Goal: Task Accomplishment & Management: Manage account settings

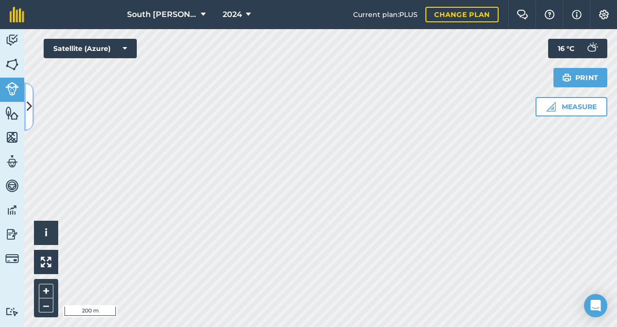
click at [29, 107] on icon at bounding box center [29, 106] width 5 height 17
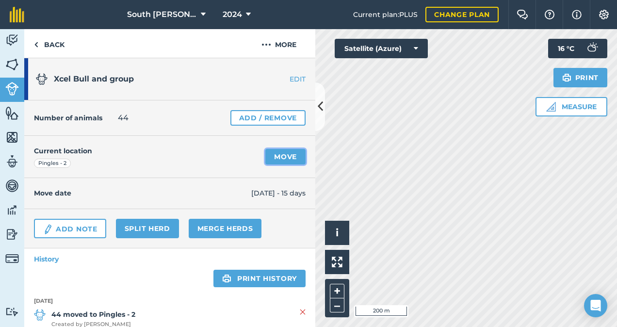
click at [278, 156] on link "Move" at bounding box center [285, 157] width 40 height 16
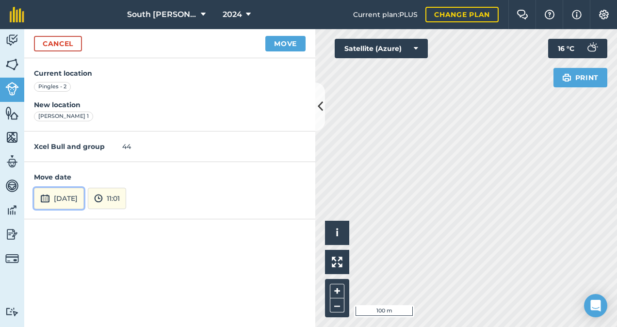
click at [84, 195] on button "[DATE]" at bounding box center [59, 198] width 50 height 21
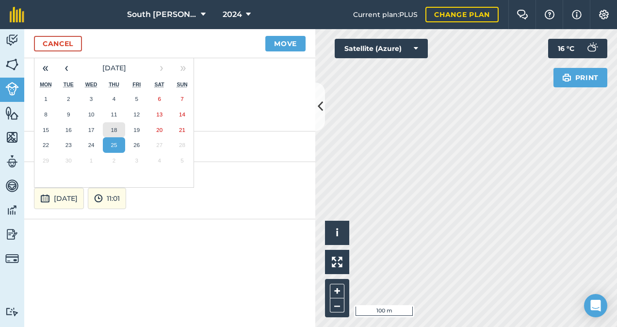
click at [112, 129] on abbr "18" at bounding box center [114, 130] width 6 height 6
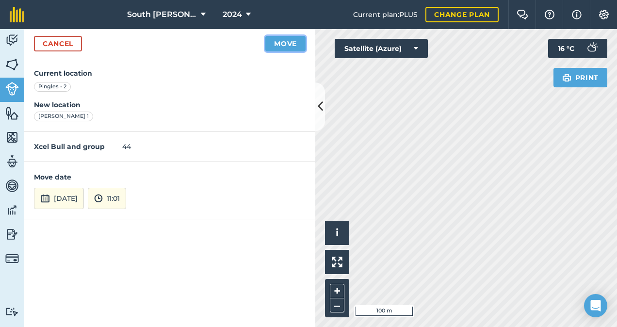
click at [284, 46] on button "Move" at bounding box center [285, 44] width 40 height 16
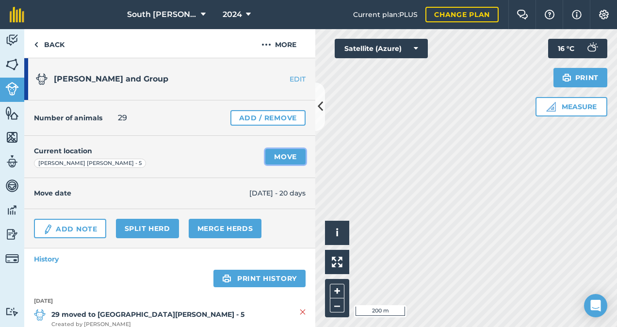
click at [276, 157] on link "Move" at bounding box center [285, 157] width 40 height 16
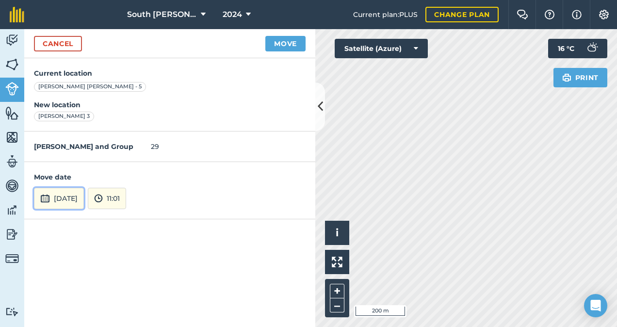
click at [67, 198] on button "[DATE]" at bounding box center [59, 198] width 50 height 21
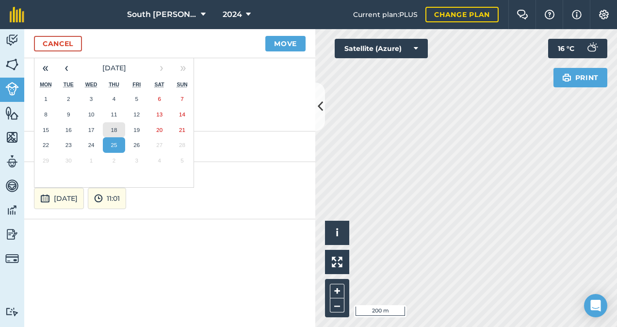
click at [116, 128] on abbr "18" at bounding box center [114, 130] width 6 height 6
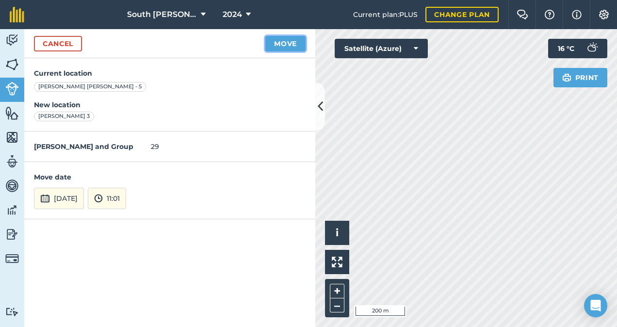
click at [293, 43] on button "Move" at bounding box center [285, 44] width 40 height 16
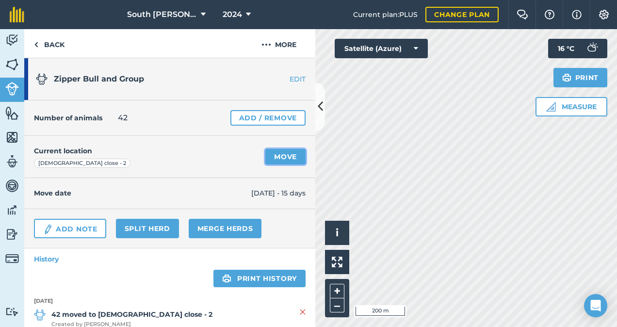
click at [280, 159] on link "Move" at bounding box center [285, 157] width 40 height 16
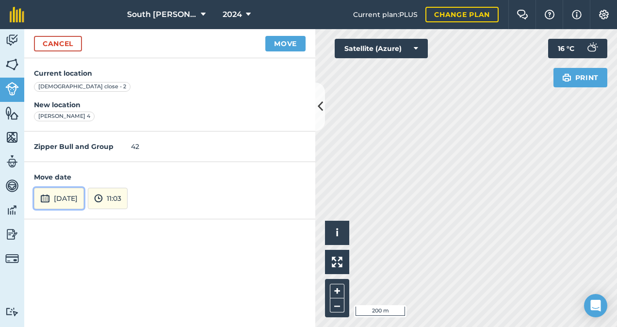
click at [84, 192] on button "[DATE]" at bounding box center [59, 198] width 50 height 21
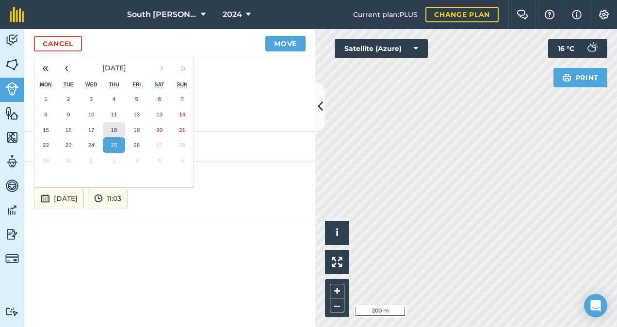
click at [115, 128] on abbr "18" at bounding box center [114, 130] width 6 height 6
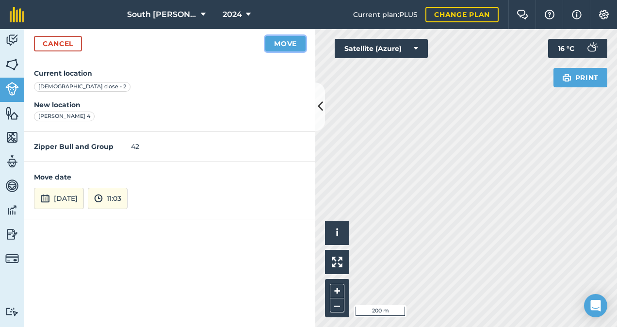
click at [290, 46] on button "Move" at bounding box center [285, 44] width 40 height 16
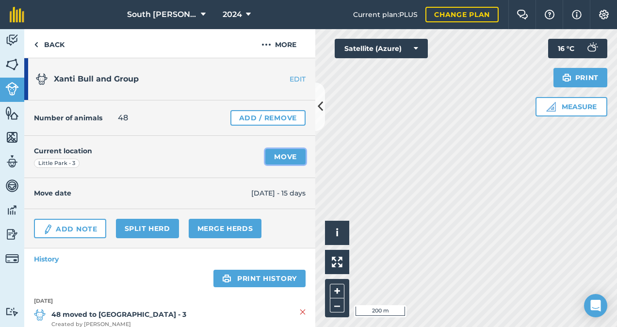
click at [274, 158] on link "Move" at bounding box center [285, 157] width 40 height 16
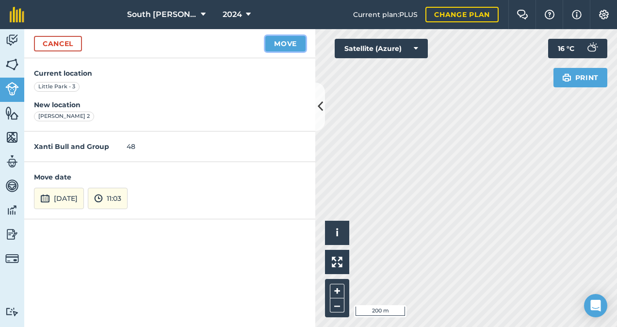
click at [289, 45] on button "Move" at bounding box center [285, 44] width 40 height 16
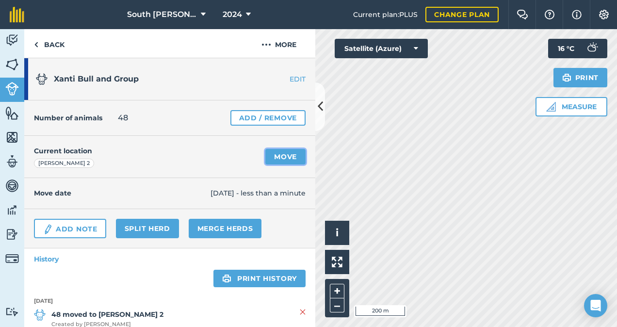
click at [276, 157] on link "Move" at bounding box center [285, 157] width 40 height 16
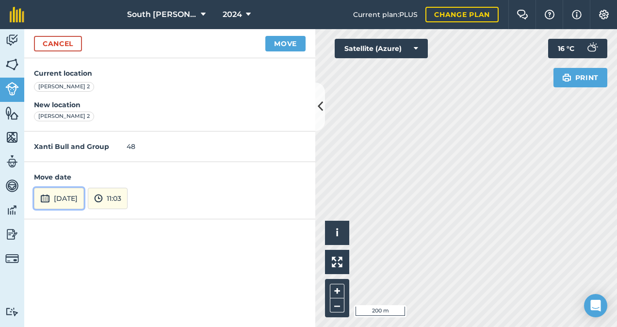
click at [84, 196] on button "[DATE]" at bounding box center [59, 198] width 50 height 21
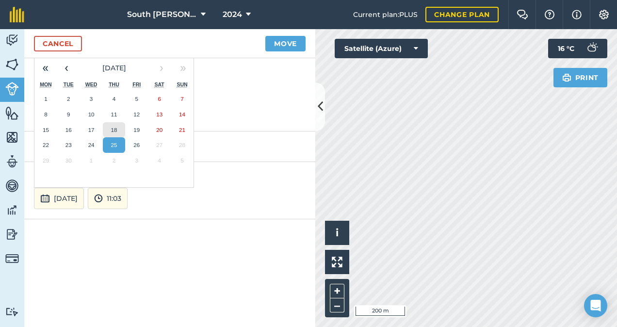
click at [115, 131] on button "18" at bounding box center [114, 130] width 23 height 16
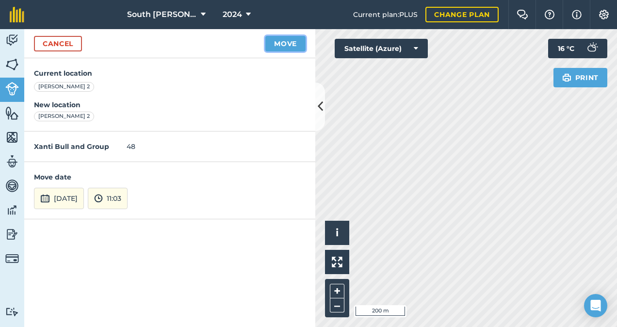
click at [288, 42] on button "Move" at bounding box center [285, 44] width 40 height 16
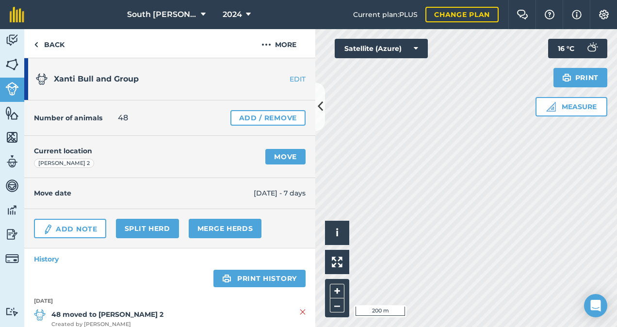
click at [288, 79] on link "EDIT" at bounding box center [284, 79] width 61 height 10
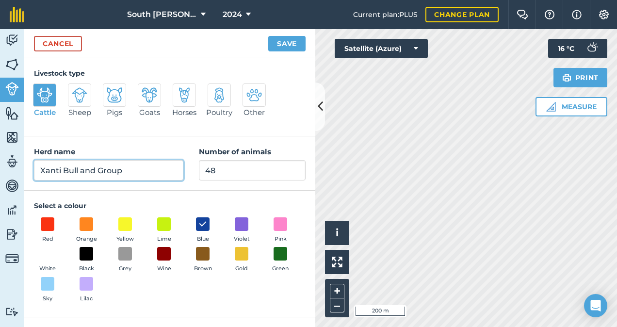
drag, startPoint x: 132, startPoint y: 164, endPoint x: 81, endPoint y: 170, distance: 50.8
click at [81, 170] on input "Xanti Bull and Group" at bounding box center [108, 170] width 149 height 20
type input "Xanti Bull"
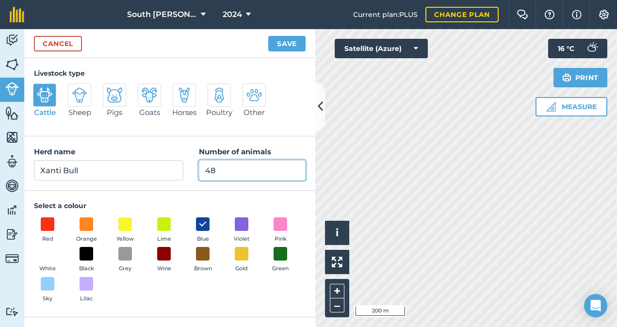
click at [227, 172] on input "48" at bounding box center [252, 170] width 107 height 20
type input "4"
type input "1"
click at [288, 45] on button "Save" at bounding box center [286, 44] width 37 height 16
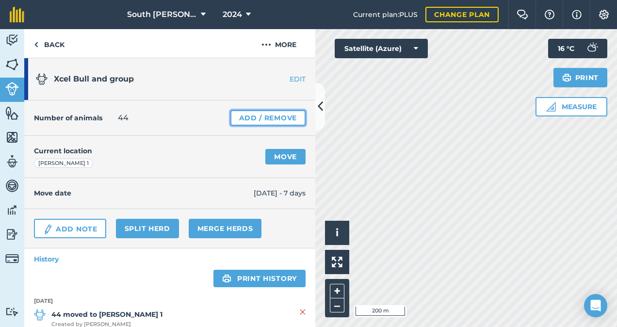
click at [255, 119] on link "Add / Remove" at bounding box center [267, 118] width 75 height 16
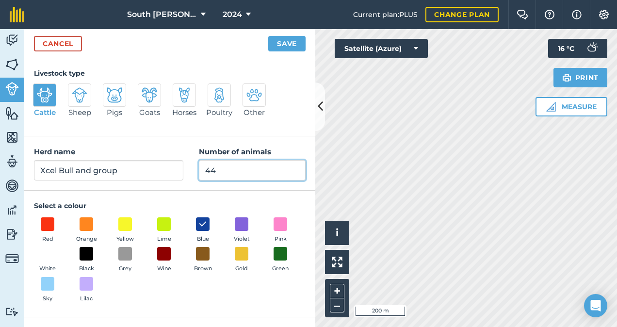
click at [226, 169] on input "44" at bounding box center [252, 170] width 107 height 20
type input "4"
type input "1"
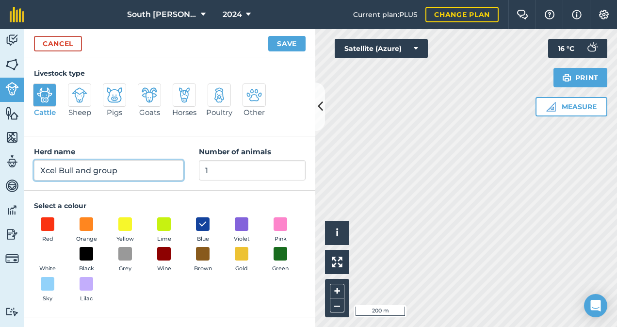
click at [133, 174] on input "Xcel Bull and group" at bounding box center [108, 170] width 149 height 20
type input "Xcel Bull"
click at [268, 36] on button "Save" at bounding box center [286, 44] width 37 height 16
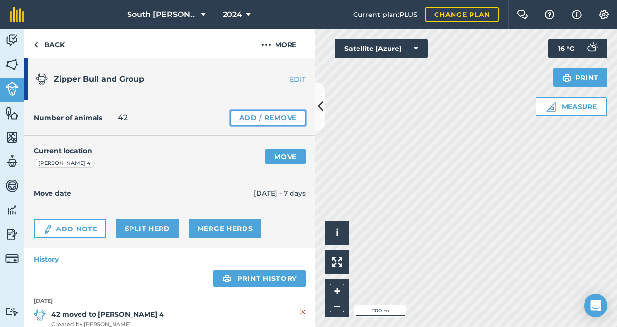
click at [274, 117] on link "Add / Remove" at bounding box center [267, 118] width 75 height 16
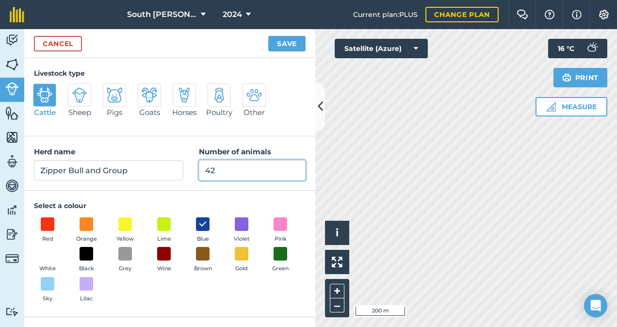
click at [233, 171] on input "42" at bounding box center [252, 170] width 107 height 20
type input "4"
type input "1"
click at [268, 36] on button "Save" at bounding box center [286, 44] width 37 height 16
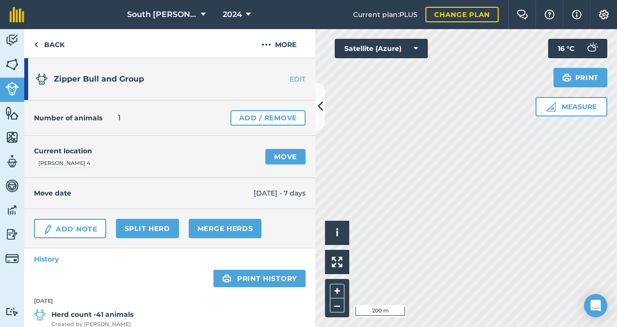
click at [294, 77] on link "EDIT" at bounding box center [284, 79] width 61 height 10
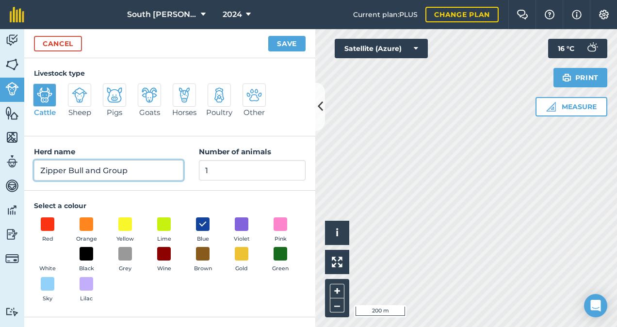
click at [142, 176] on input "Zipper Bull and Group" at bounding box center [108, 170] width 149 height 20
type input "Zipper Bull"
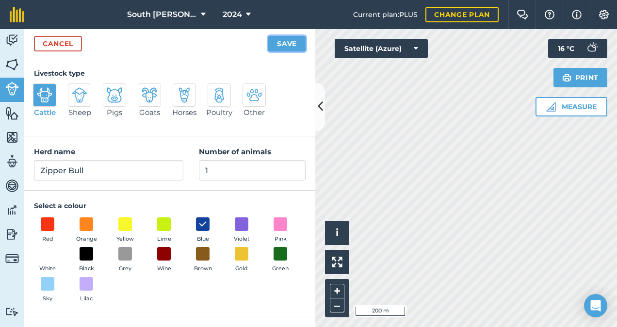
click at [285, 46] on button "Save" at bounding box center [286, 44] width 37 height 16
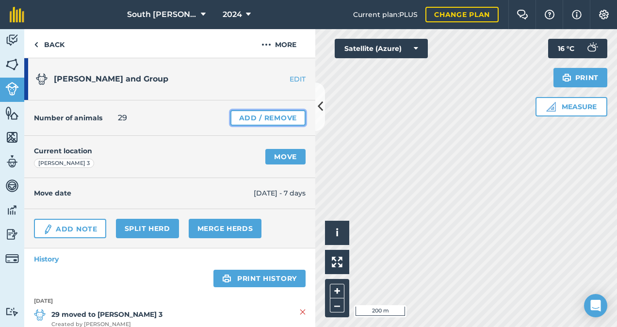
click at [267, 124] on link "Add / Remove" at bounding box center [267, 118] width 75 height 16
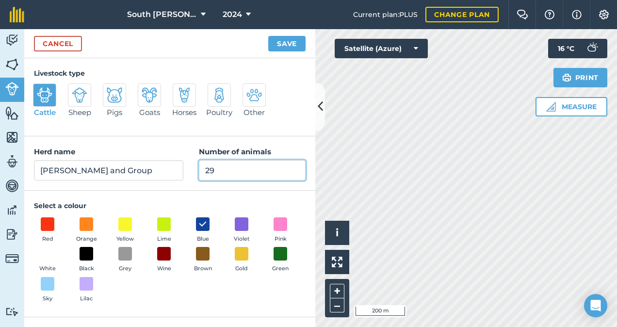
drag, startPoint x: 217, startPoint y: 173, endPoint x: 198, endPoint y: 173, distance: 19.4
click at [198, 173] on div "Herd name [PERSON_NAME] and Group Number of animals 29" at bounding box center [169, 163] width 291 height 54
type input "1"
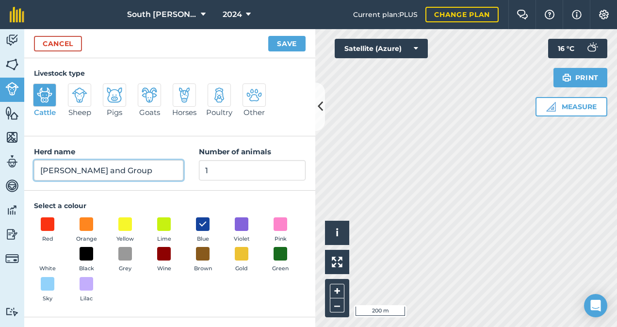
drag, startPoint x: 153, startPoint y: 174, endPoint x: 82, endPoint y: 174, distance: 70.8
click at [82, 174] on input "[PERSON_NAME] and Group" at bounding box center [108, 170] width 149 height 20
type input "[PERSON_NAME]"
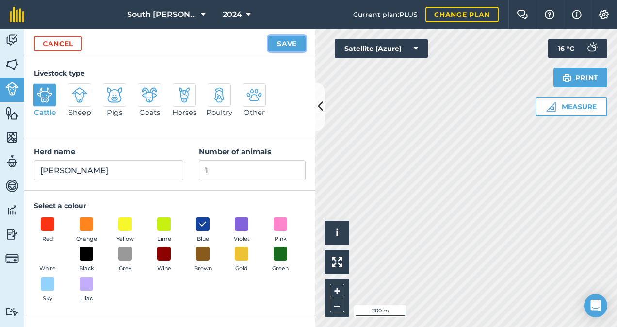
click at [292, 42] on button "Save" at bounding box center [286, 44] width 37 height 16
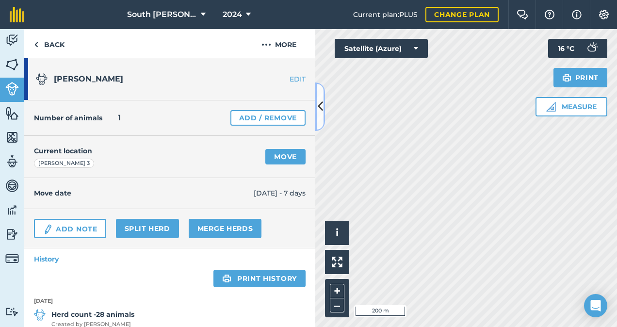
click at [321, 111] on icon at bounding box center [320, 106] width 5 height 17
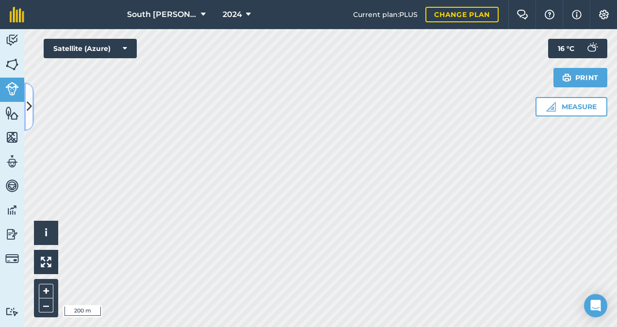
click at [27, 99] on icon at bounding box center [29, 106] width 5 height 17
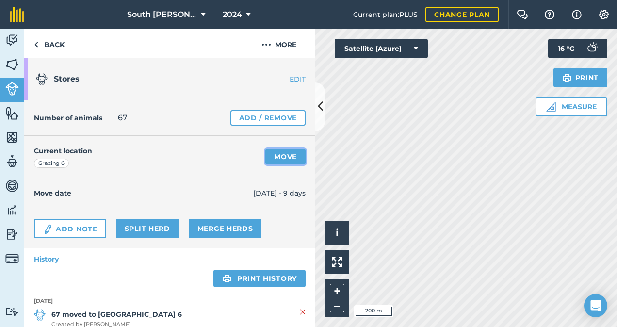
click at [282, 157] on link "Move" at bounding box center [285, 157] width 40 height 16
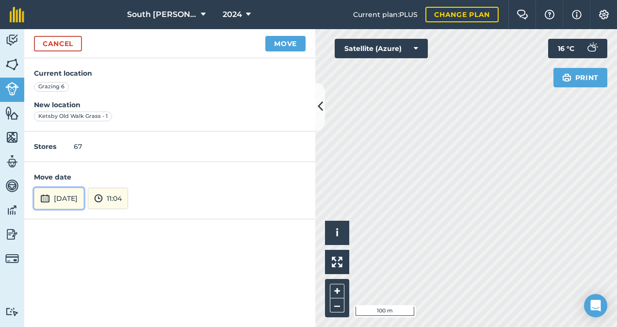
click at [70, 198] on button "[DATE]" at bounding box center [59, 198] width 50 height 21
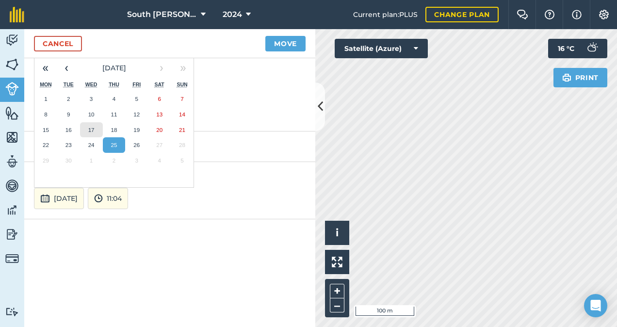
click at [91, 128] on abbr "17" at bounding box center [91, 130] width 6 height 6
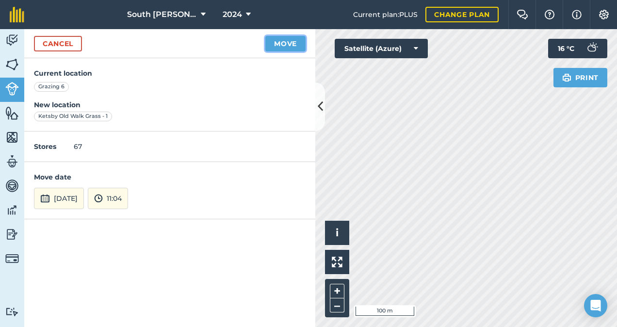
click at [286, 41] on button "Move" at bounding box center [285, 44] width 40 height 16
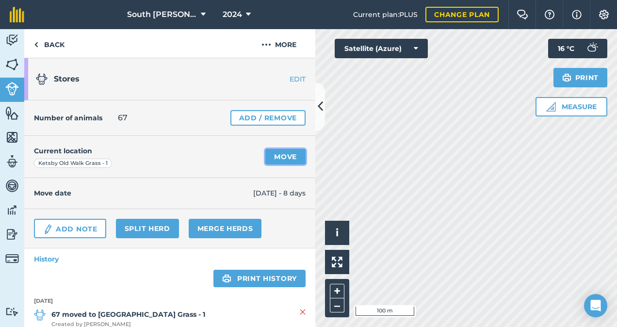
click at [281, 157] on link "Move" at bounding box center [285, 157] width 40 height 16
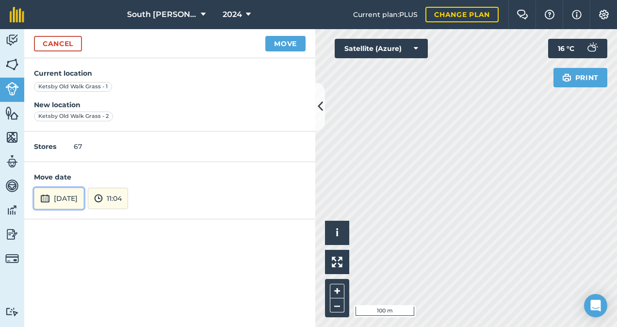
click at [64, 201] on button "[DATE]" at bounding box center [59, 198] width 50 height 21
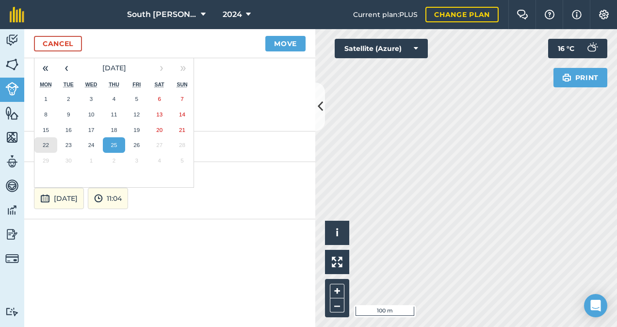
click at [48, 144] on abbr "22" at bounding box center [46, 145] width 6 height 6
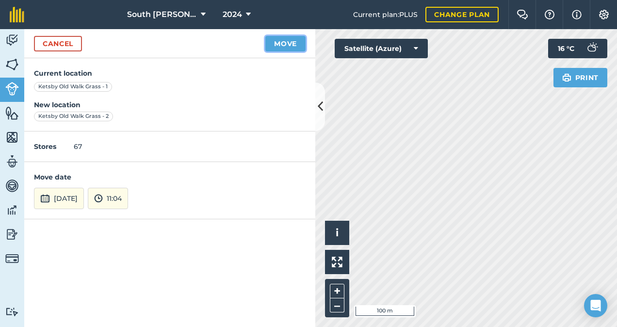
click at [291, 45] on button "Move" at bounding box center [285, 44] width 40 height 16
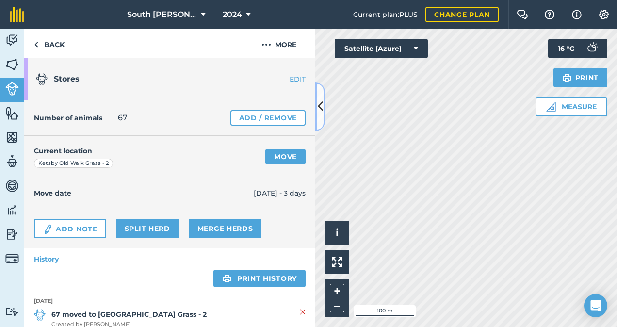
click at [321, 106] on icon at bounding box center [320, 106] width 5 height 17
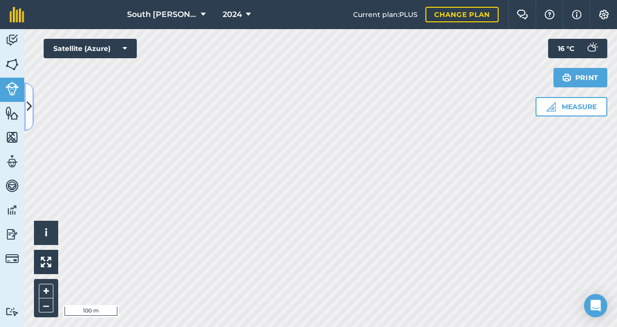
click at [29, 98] on icon at bounding box center [29, 106] width 5 height 17
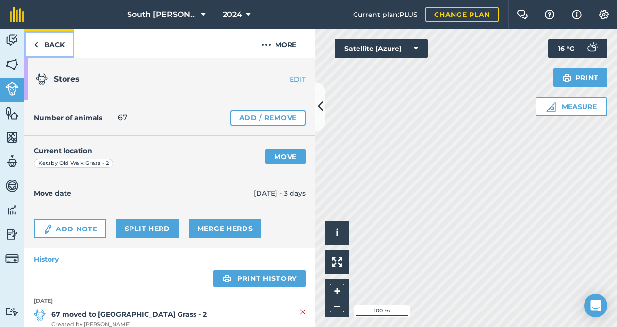
click at [52, 43] on link "Back" at bounding box center [49, 43] width 50 height 29
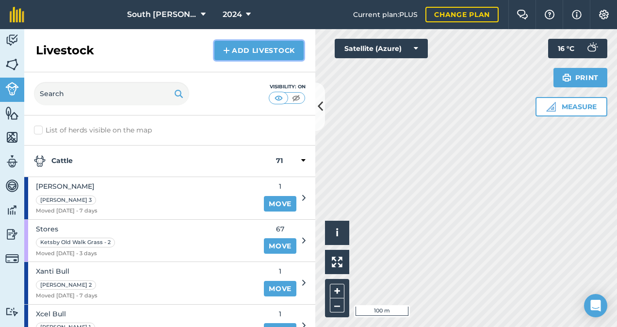
click at [226, 50] on img at bounding box center [226, 51] width 7 height 12
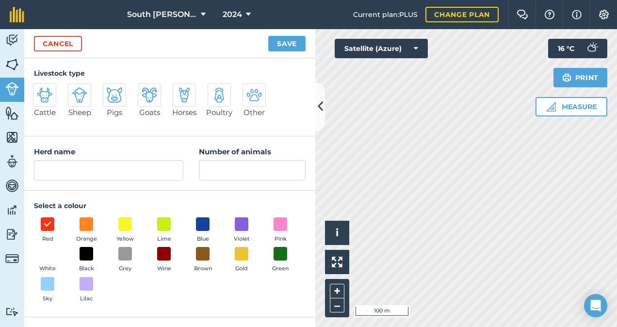
click at [45, 95] on img at bounding box center [45, 95] width 16 height 16
click at [40, 90] on input "Cattle" at bounding box center [37, 86] width 6 height 6
radio input "true"
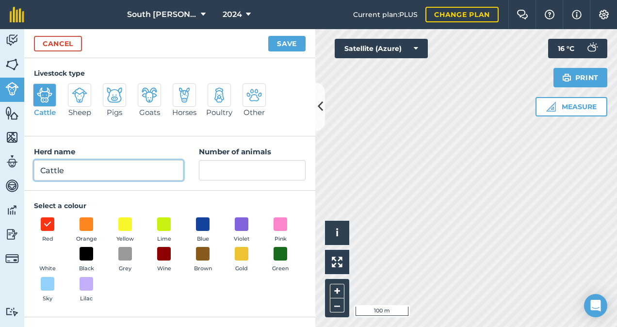
click at [96, 169] on input "Cattle" at bounding box center [108, 170] width 149 height 20
type input "C"
type input "Cows and calves"
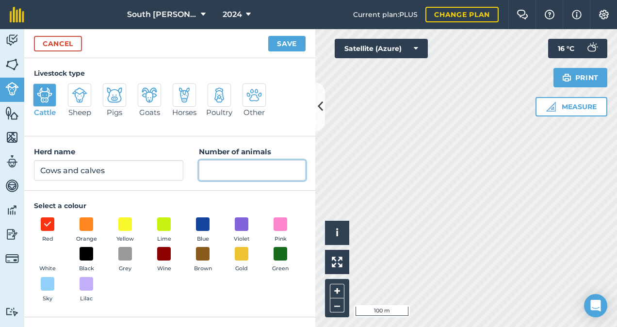
click at [222, 170] on input "Number of animals" at bounding box center [252, 170] width 107 height 20
click at [276, 224] on span at bounding box center [280, 223] width 15 height 15
click at [228, 170] on input "Number of animals" at bounding box center [252, 170] width 107 height 20
type input "7"
type input "171"
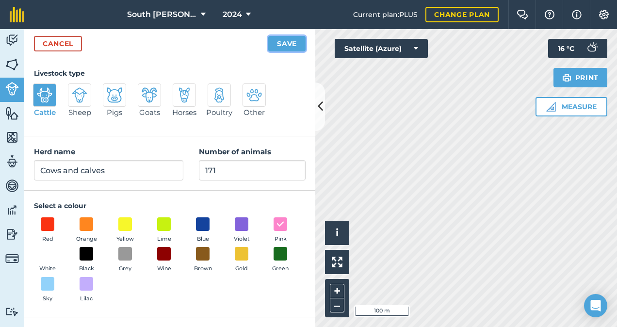
click at [287, 46] on button "Save" at bounding box center [286, 44] width 37 height 16
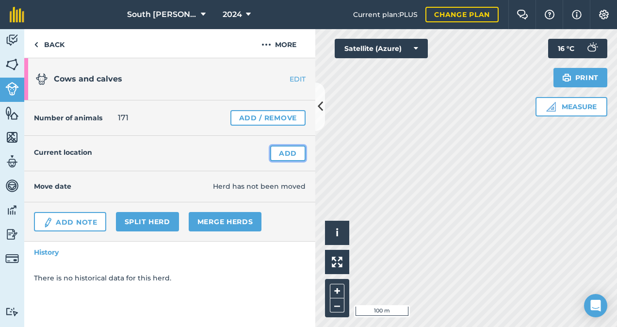
click at [289, 155] on link "Add" at bounding box center [287, 153] width 35 height 16
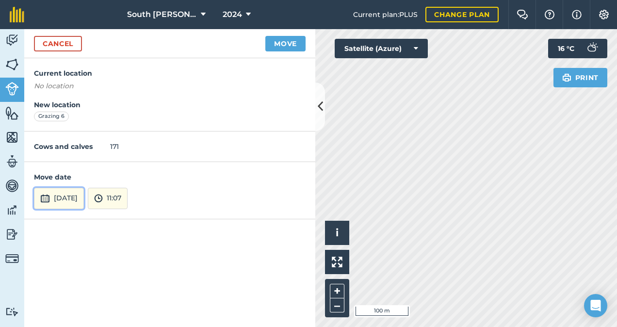
click at [76, 197] on button "[DATE]" at bounding box center [59, 198] width 50 height 21
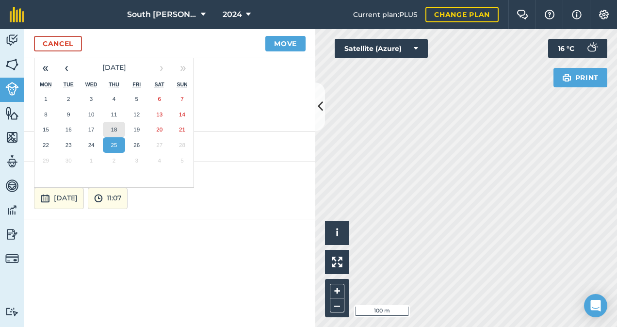
click at [116, 131] on abbr "18" at bounding box center [114, 129] width 6 height 6
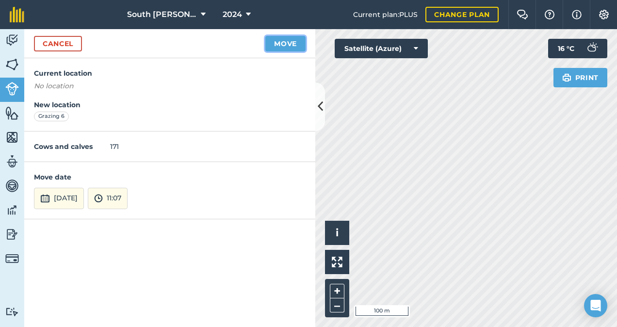
click at [283, 42] on button "Move" at bounding box center [285, 44] width 40 height 16
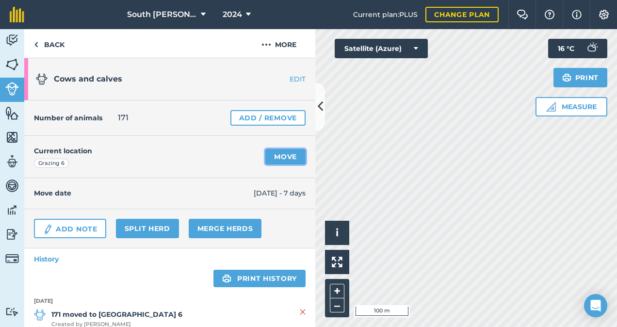
click at [277, 153] on link "Move" at bounding box center [285, 157] width 40 height 16
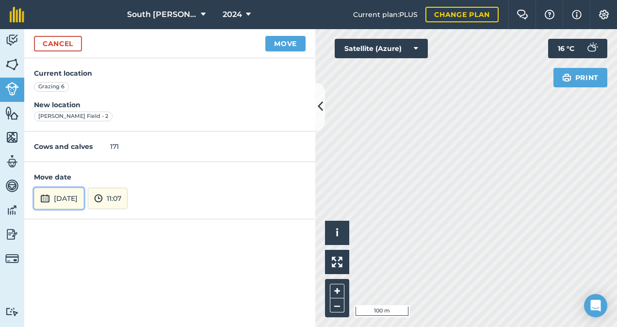
click at [84, 197] on button "[DATE]" at bounding box center [59, 198] width 50 height 21
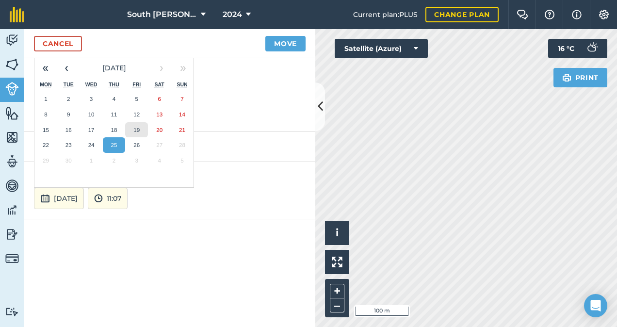
click at [135, 128] on abbr "19" at bounding box center [136, 130] width 6 height 6
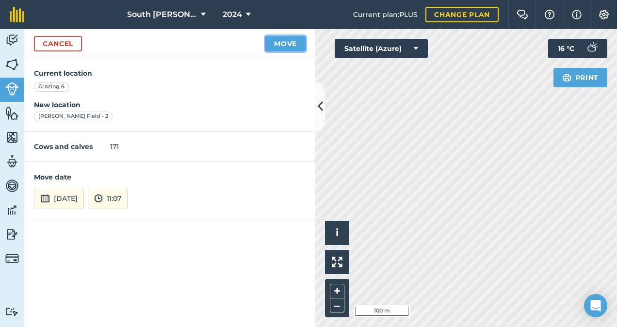
click at [293, 41] on button "Move" at bounding box center [285, 44] width 40 height 16
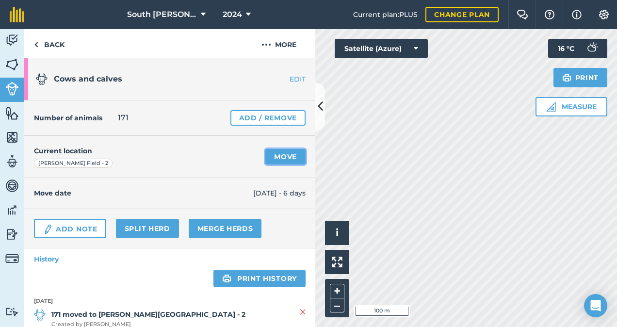
click at [279, 155] on link "Move" at bounding box center [285, 157] width 40 height 16
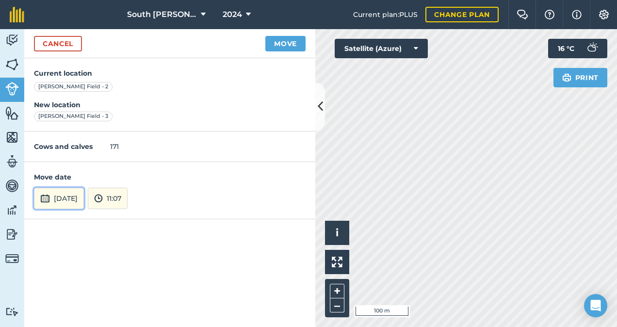
click at [78, 200] on button "[DATE]" at bounding box center [59, 198] width 50 height 21
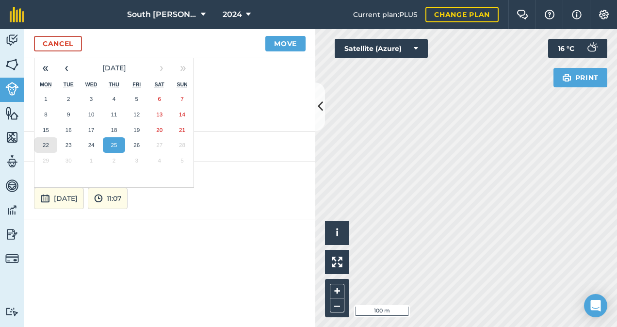
click at [47, 144] on abbr "22" at bounding box center [46, 145] width 6 height 6
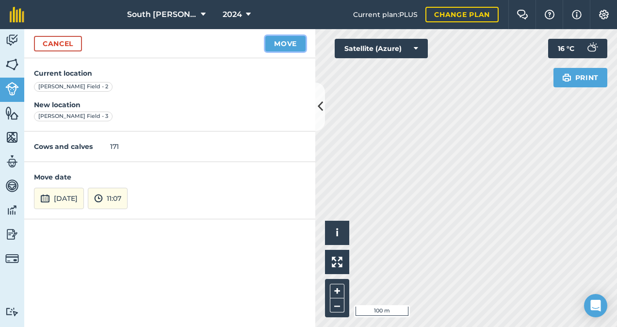
click at [288, 46] on button "Move" at bounding box center [285, 44] width 40 height 16
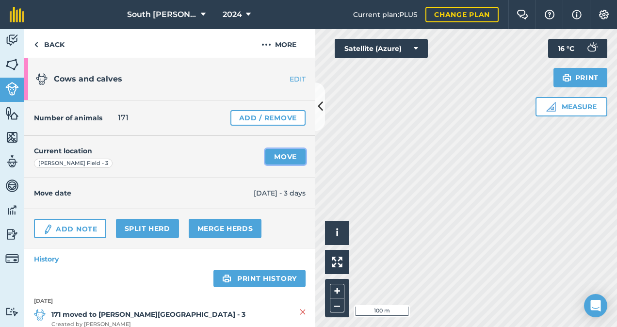
click at [286, 157] on link "Move" at bounding box center [285, 157] width 40 height 16
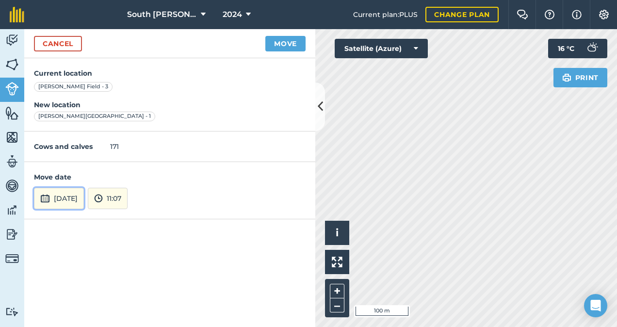
click at [84, 200] on button "[DATE]" at bounding box center [59, 198] width 50 height 21
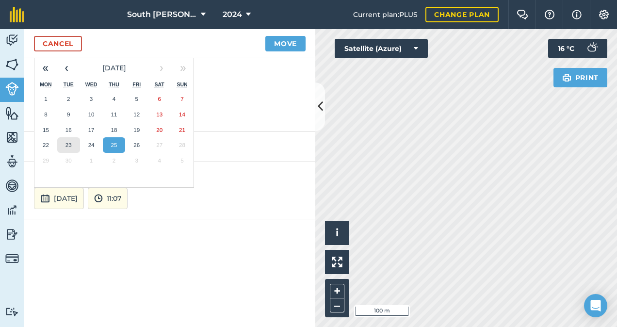
click at [67, 143] on abbr "23" at bounding box center [68, 145] width 6 height 6
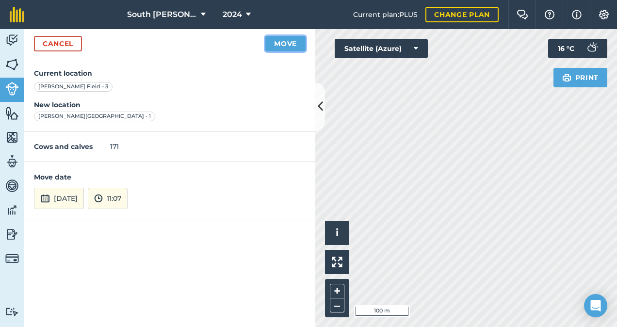
click at [285, 40] on button "Move" at bounding box center [285, 44] width 40 height 16
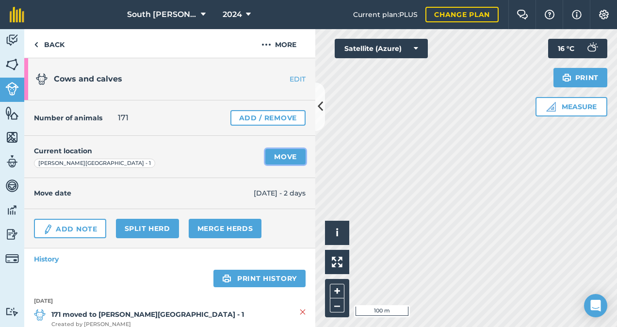
click at [269, 155] on link "Move" at bounding box center [285, 157] width 40 height 16
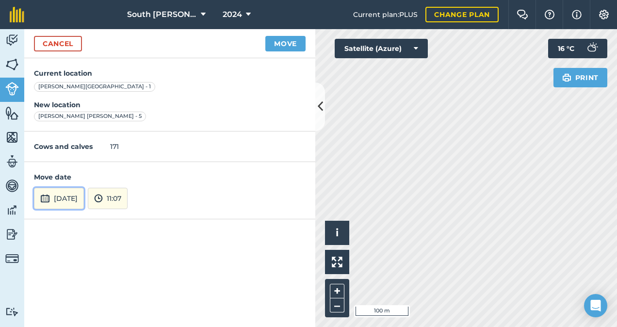
click at [84, 195] on button "[DATE]" at bounding box center [59, 198] width 50 height 21
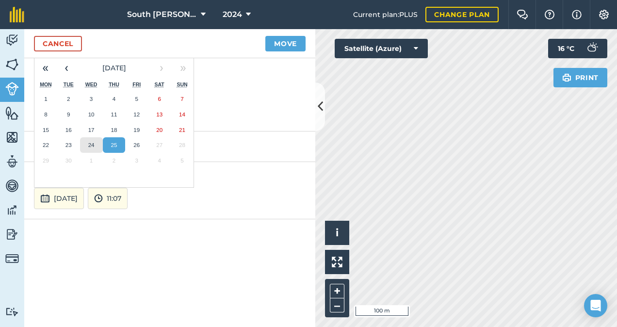
click at [91, 144] on abbr "24" at bounding box center [91, 145] width 6 height 6
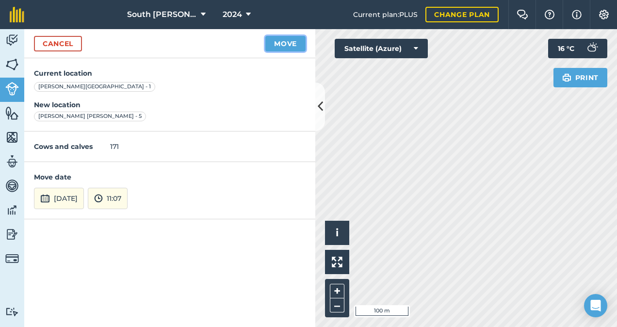
click at [293, 42] on button "Move" at bounding box center [285, 44] width 40 height 16
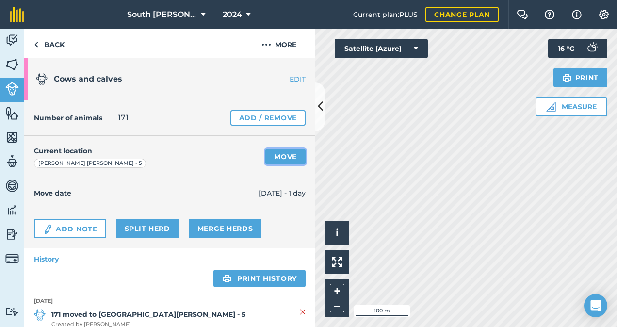
click at [278, 154] on link "Move" at bounding box center [285, 157] width 40 height 16
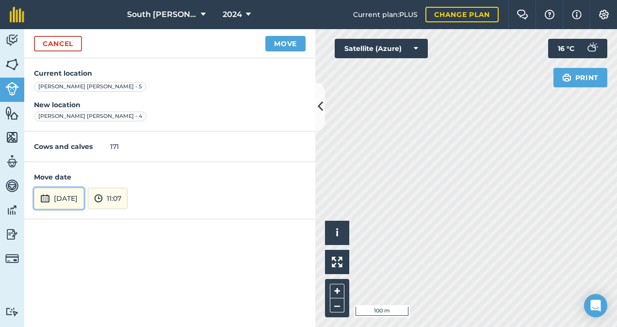
click at [80, 198] on button "[DATE]" at bounding box center [59, 198] width 50 height 21
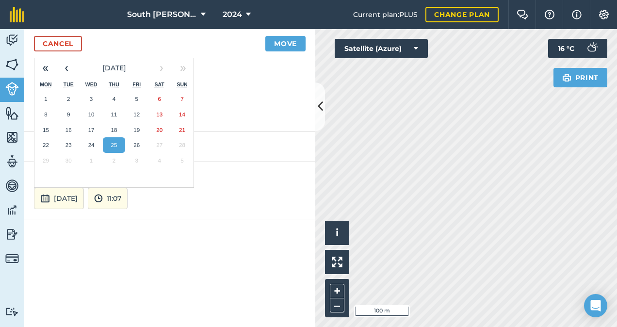
click at [115, 143] on abbr "25" at bounding box center [114, 145] width 6 height 6
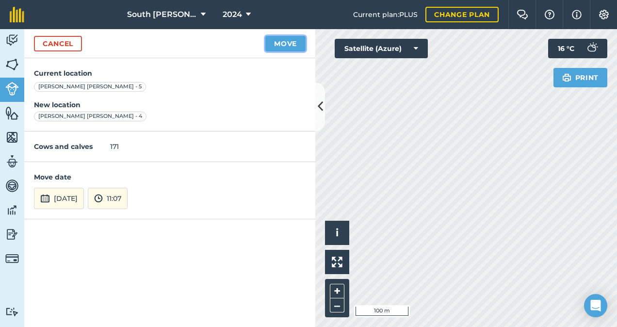
click at [291, 46] on button "Move" at bounding box center [285, 44] width 40 height 16
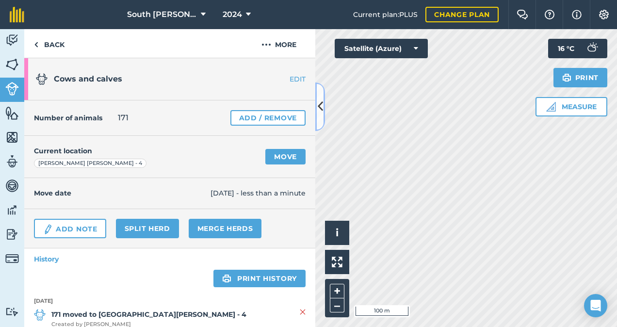
click at [321, 106] on icon at bounding box center [320, 106] width 5 height 17
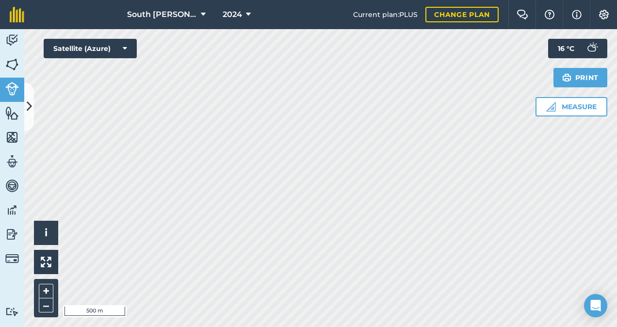
click at [338, 326] on html "South [PERSON_NAME] 2024 Current plan : PLUS Change plan Farm Chat Help Info Se…" at bounding box center [308, 163] width 617 height 327
click at [31, 110] on icon at bounding box center [29, 106] width 5 height 17
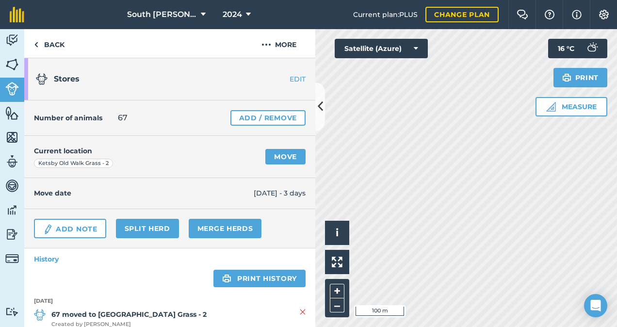
click at [291, 79] on link "EDIT" at bounding box center [284, 79] width 61 height 10
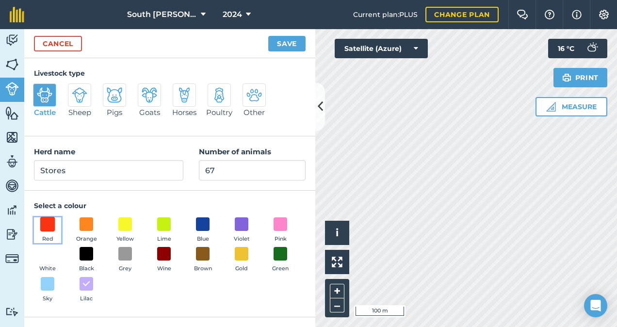
click at [48, 229] on span at bounding box center [47, 223] width 15 height 15
click at [285, 42] on button "Save" at bounding box center [286, 44] width 37 height 16
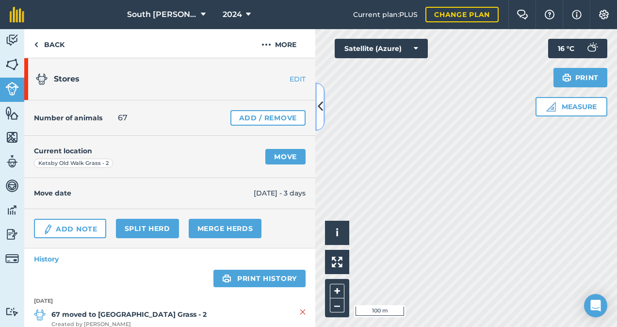
click at [324, 106] on button at bounding box center [320, 106] width 10 height 48
